Goal: Connect with others: Connect with others

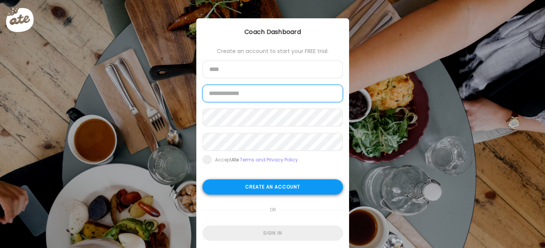
type input "**********"
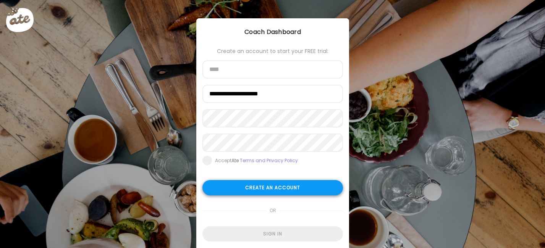
type input "**********"
click at [239, 189] on div "Create an account" at bounding box center [272, 187] width 140 height 15
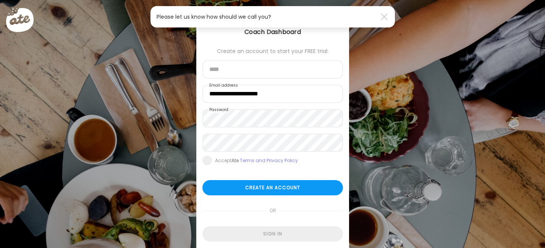
click at [225, 221] on form "**********" at bounding box center [272, 144] width 140 height 193
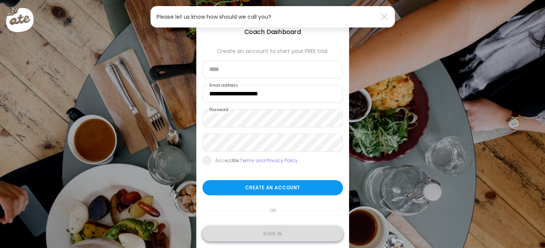
click at [234, 235] on div "Sign in" at bounding box center [272, 233] width 140 height 15
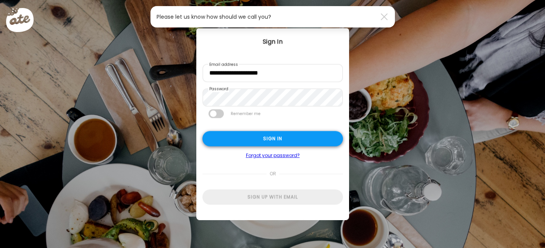
click at [240, 135] on div "Sign in" at bounding box center [272, 138] width 140 height 15
type textarea "**********"
type input "**********"
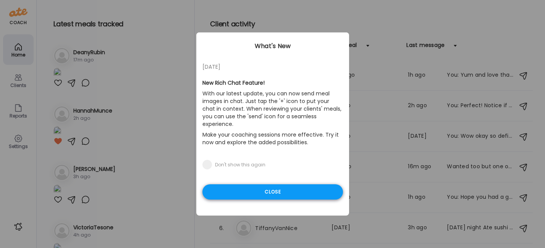
click at [232, 184] on div "Close" at bounding box center [272, 191] width 140 height 15
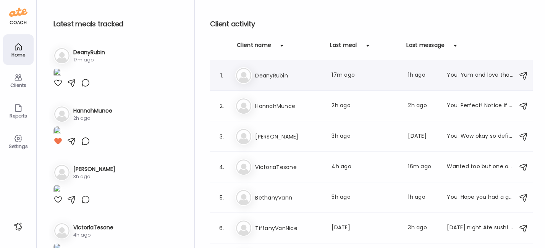
click at [262, 73] on h3 "DeanyRubin" at bounding box center [288, 75] width 67 height 9
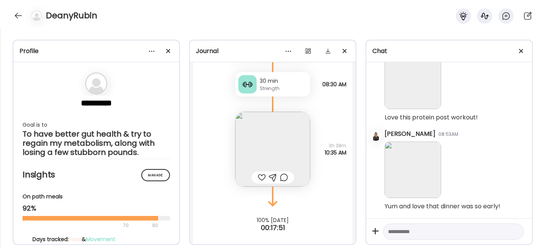
scroll to position [2254, 0]
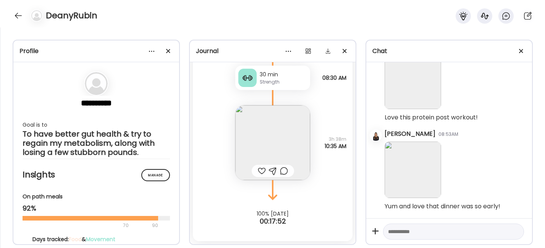
click at [266, 142] on img at bounding box center [272, 142] width 75 height 75
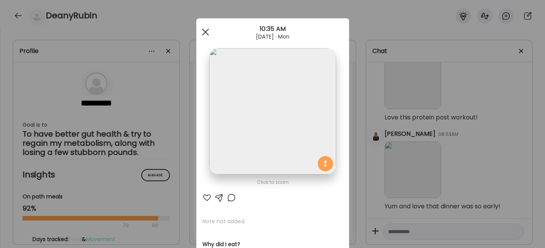
click at [203, 33] on span at bounding box center [204, 32] width 7 height 7
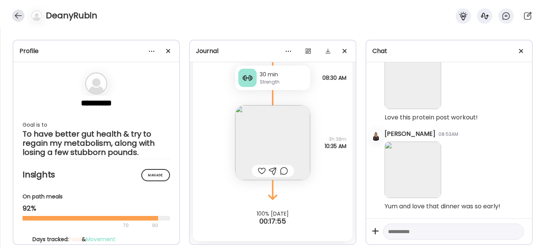
click at [16, 18] on div at bounding box center [18, 16] width 12 height 12
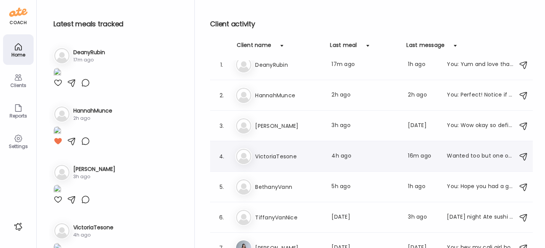
scroll to position [9, 0]
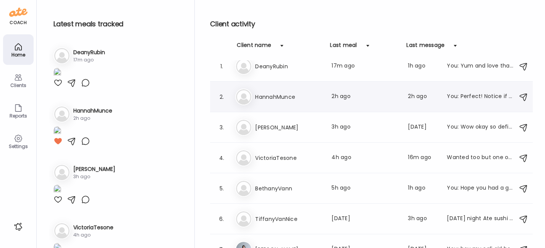
click at [278, 98] on h3 "HannahMunce" at bounding box center [288, 96] width 67 height 9
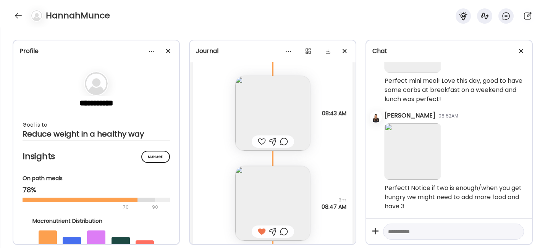
scroll to position [929, 0]
click at [255, 102] on img at bounding box center [272, 114] width 75 height 75
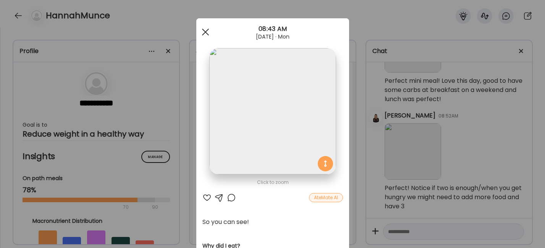
click at [203, 32] on div at bounding box center [205, 31] width 15 height 15
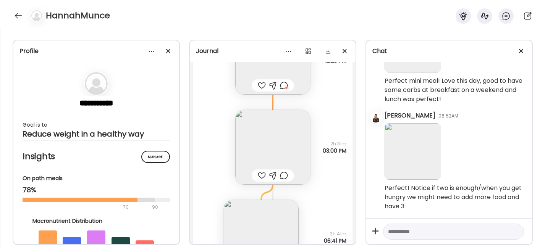
scroll to position [608, 0]
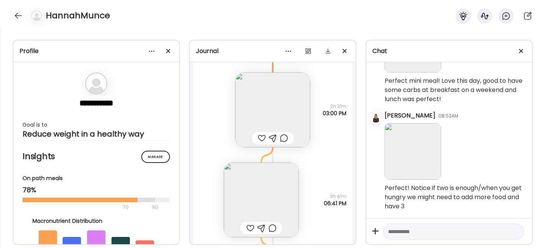
click at [261, 190] on img at bounding box center [261, 200] width 75 height 75
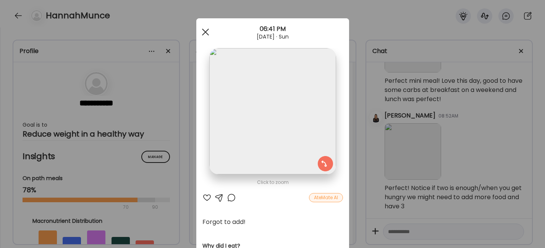
click at [204, 30] on div at bounding box center [205, 31] width 15 height 15
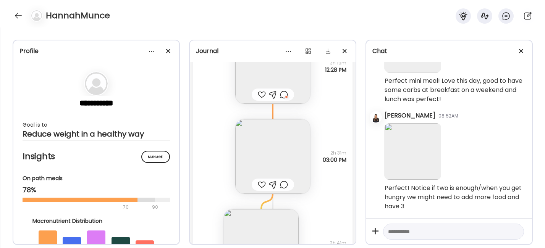
scroll to position [563, 0]
click at [282, 94] on div at bounding box center [284, 92] width 8 height 9
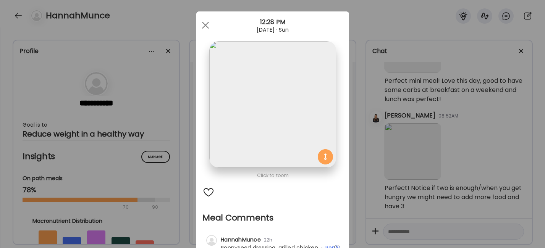
scroll to position [6, 0]
click at [201, 25] on span at bounding box center [204, 25] width 7 height 7
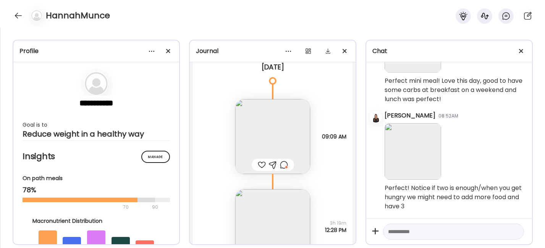
scroll to position [401, 0]
click at [282, 165] on div at bounding box center [284, 165] width 8 height 9
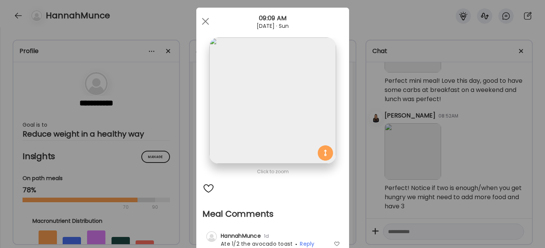
scroll to position [8, 0]
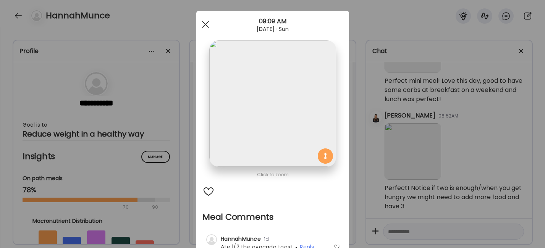
click at [204, 24] on div at bounding box center [205, 24] width 15 height 15
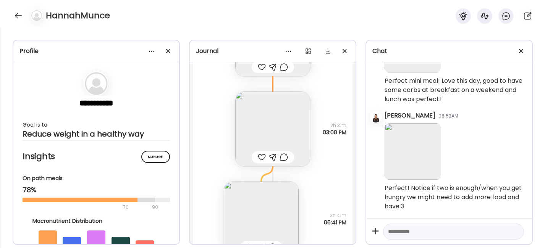
scroll to position [654, 0]
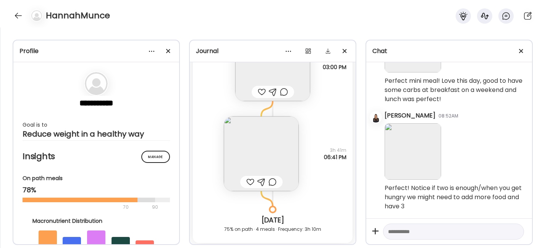
click at [246, 145] on img at bounding box center [261, 153] width 75 height 75
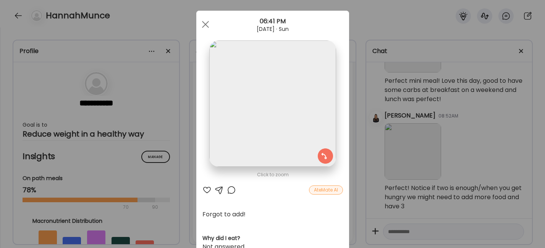
click at [264, 105] on img at bounding box center [272, 103] width 126 height 126
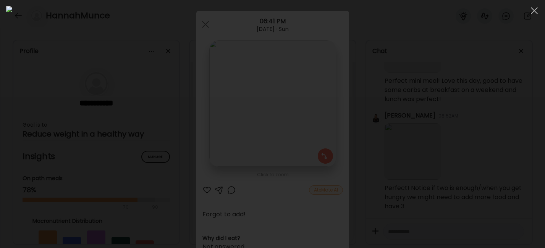
click at [430, 35] on div at bounding box center [272, 124] width 532 height 236
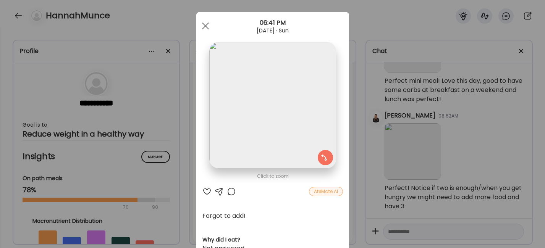
scroll to position [6, 0]
click at [199, 18] on div "06:41 PM" at bounding box center [272, 22] width 153 height 9
click at [200, 19] on div at bounding box center [205, 25] width 15 height 15
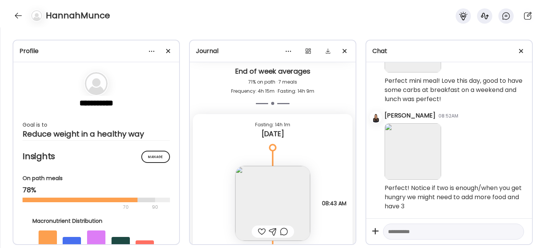
scroll to position [903, 0]
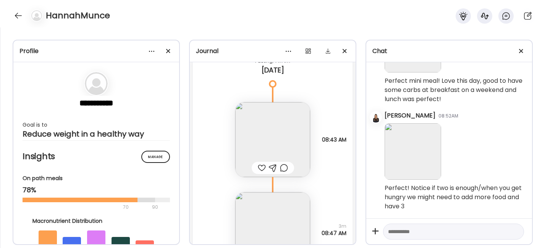
click at [251, 147] on img at bounding box center [272, 139] width 75 height 75
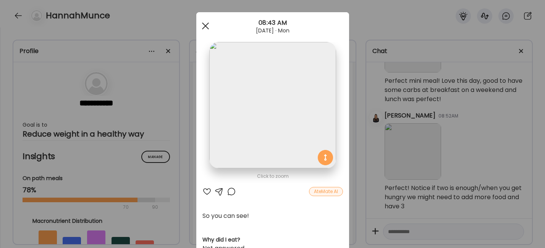
click at [202, 24] on div at bounding box center [205, 25] width 15 height 15
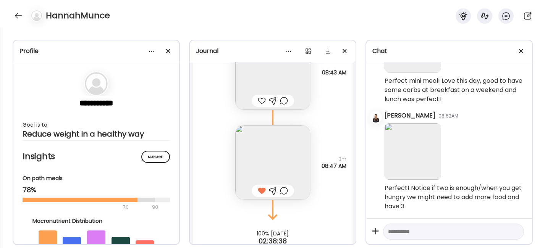
scroll to position [927, 0]
